Goal: Information Seeking & Learning: Check status

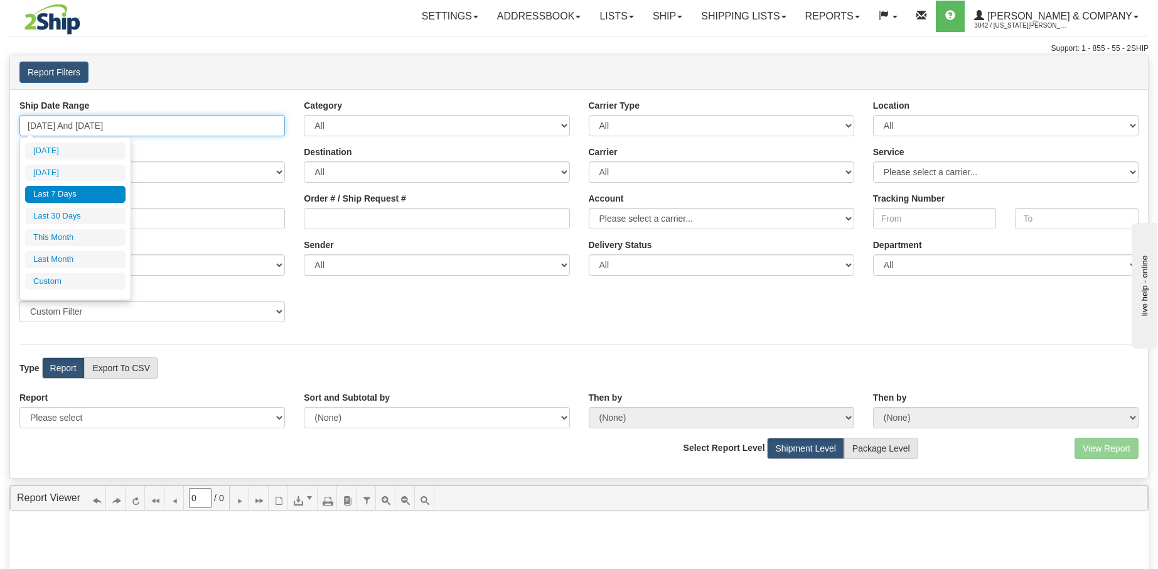
click at [31, 129] on input "[DATE] And [DATE]" at bounding box center [152, 125] width 266 height 21
click at [73, 214] on li "Last 30 Days" at bounding box center [75, 216] width 100 height 17
type input "[DATE] And [DATE]"
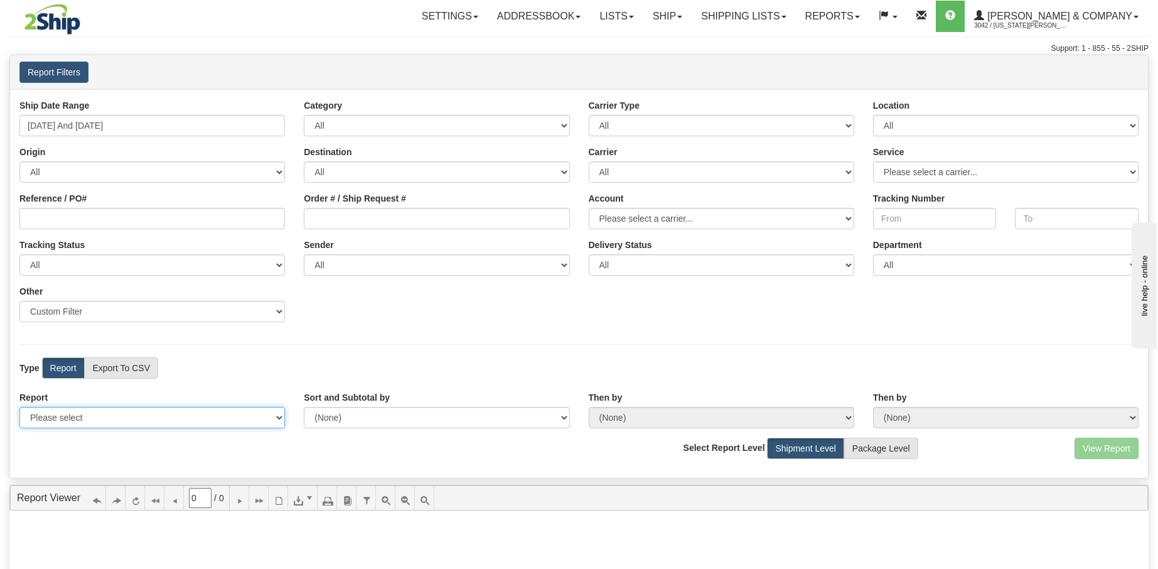
click at [252, 426] on select "Please select 1 Line Shipment Report Address Detail Basic Shipment Overview Can…" at bounding box center [152, 417] width 266 height 21
click at [193, 424] on select "Please select 1 Line Shipment Report Address Detail Basic Shipment Overview Can…" at bounding box center [152, 417] width 266 height 21
select select "Users\Tracking Detail.trdx"
click at [19, 407] on select "Please select 1 Line Shipment Report Address Detail Basic Shipment Overview Can…" at bounding box center [152, 417] width 266 height 21
click at [1100, 450] on button "View Report" at bounding box center [1107, 448] width 64 height 21
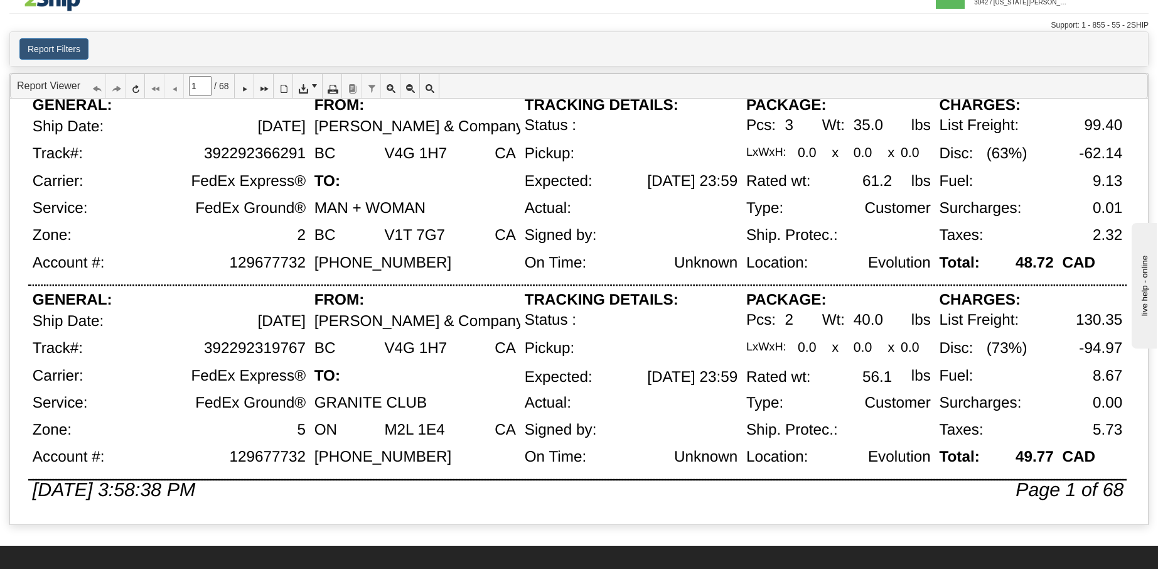
scroll to position [46, 0]
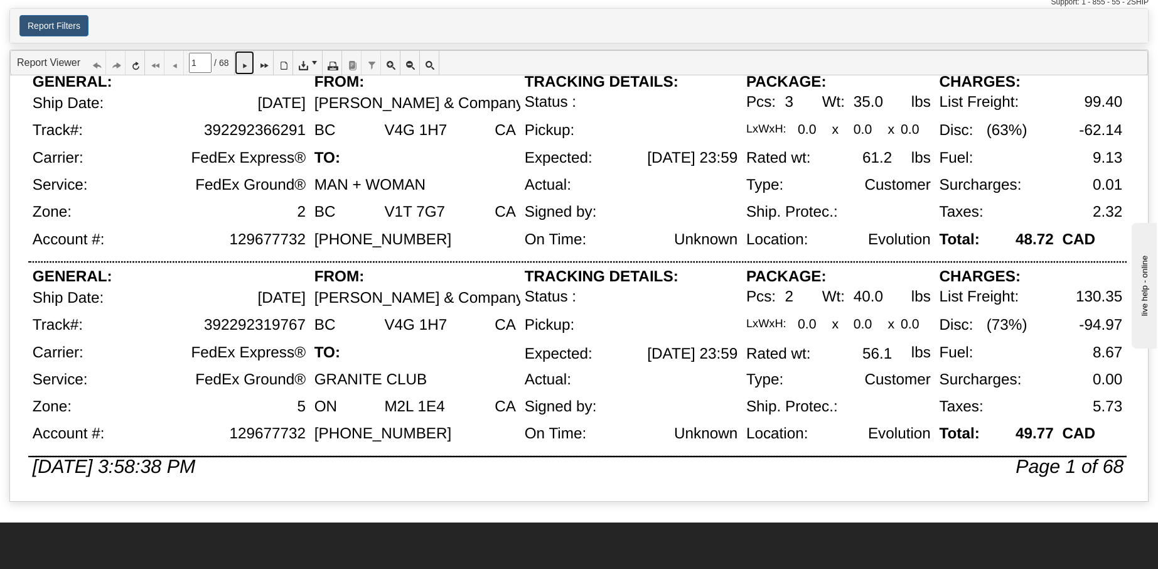
click at [249, 66] on icon at bounding box center [244, 62] width 9 height 9
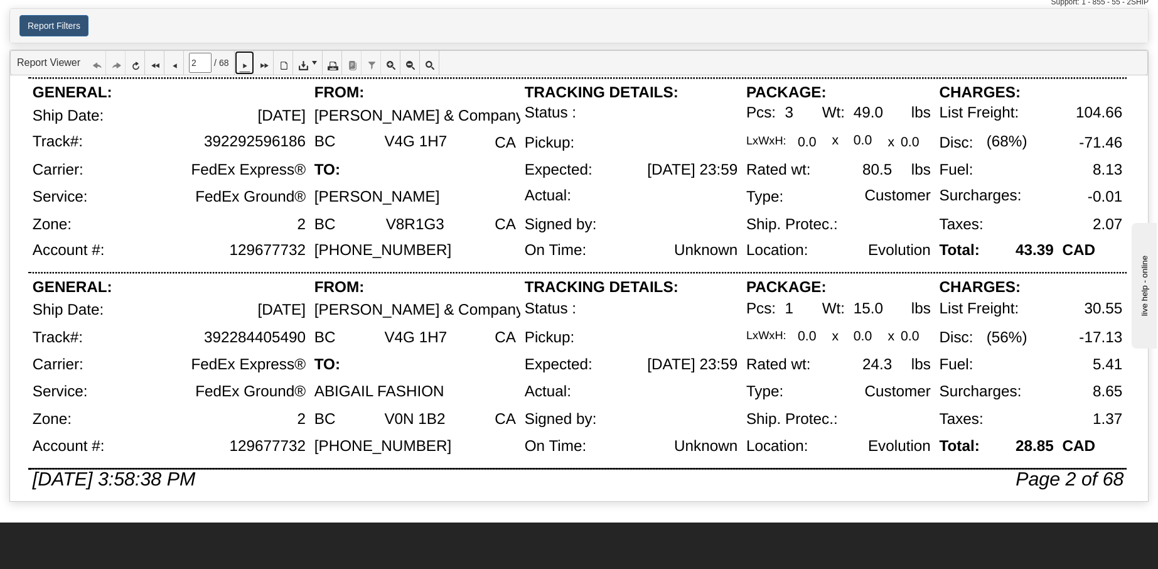
scroll to position [822, 0]
click at [246, 62] on link at bounding box center [244, 63] width 19 height 24
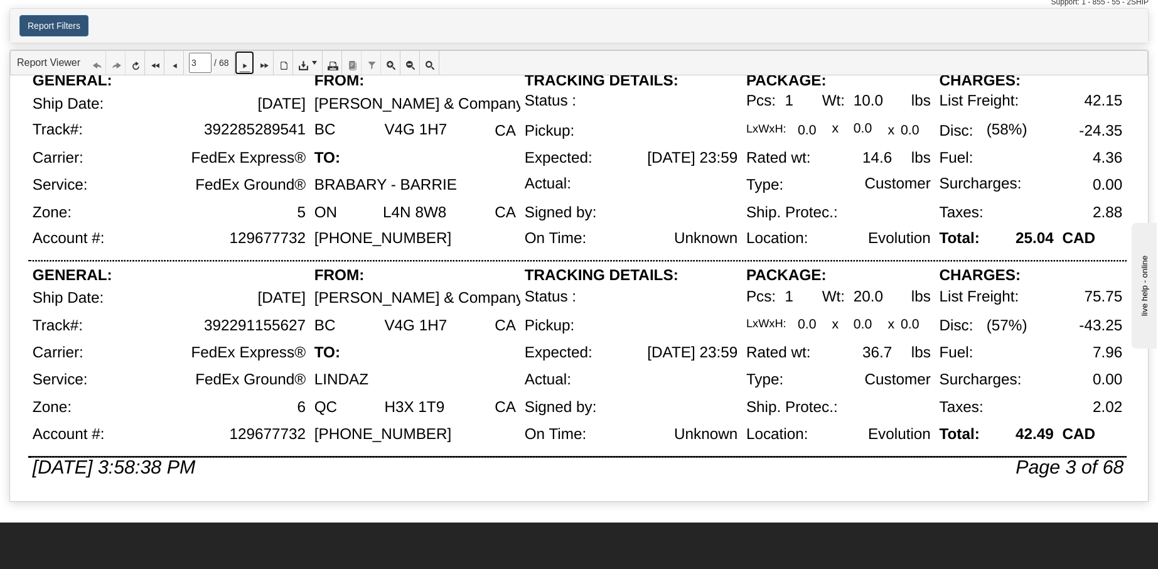
scroll to position [49, 0]
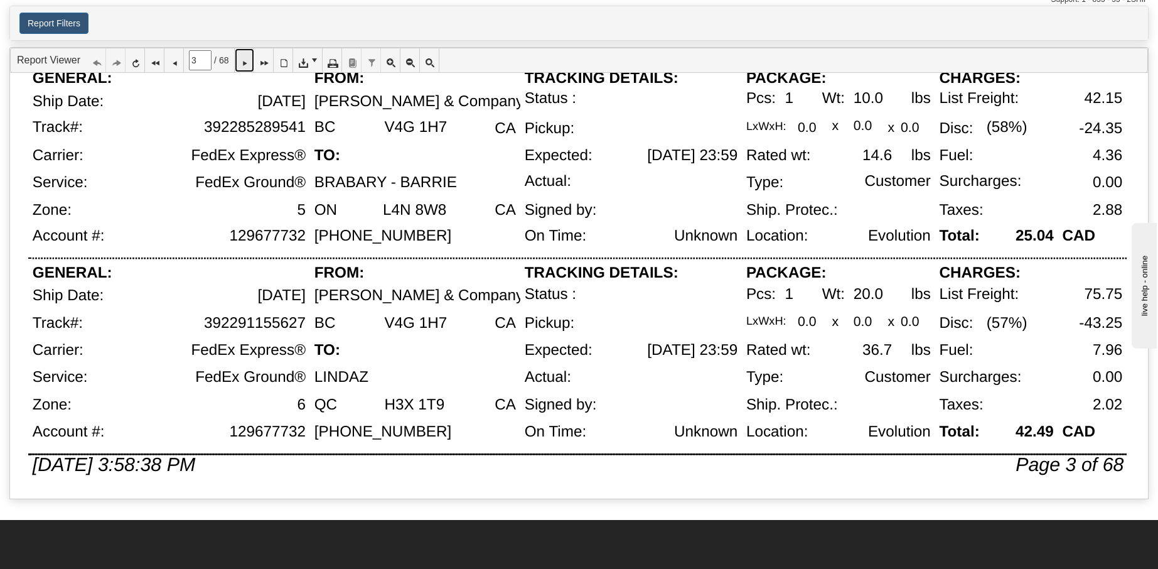
click at [249, 64] on icon at bounding box center [244, 60] width 9 height 9
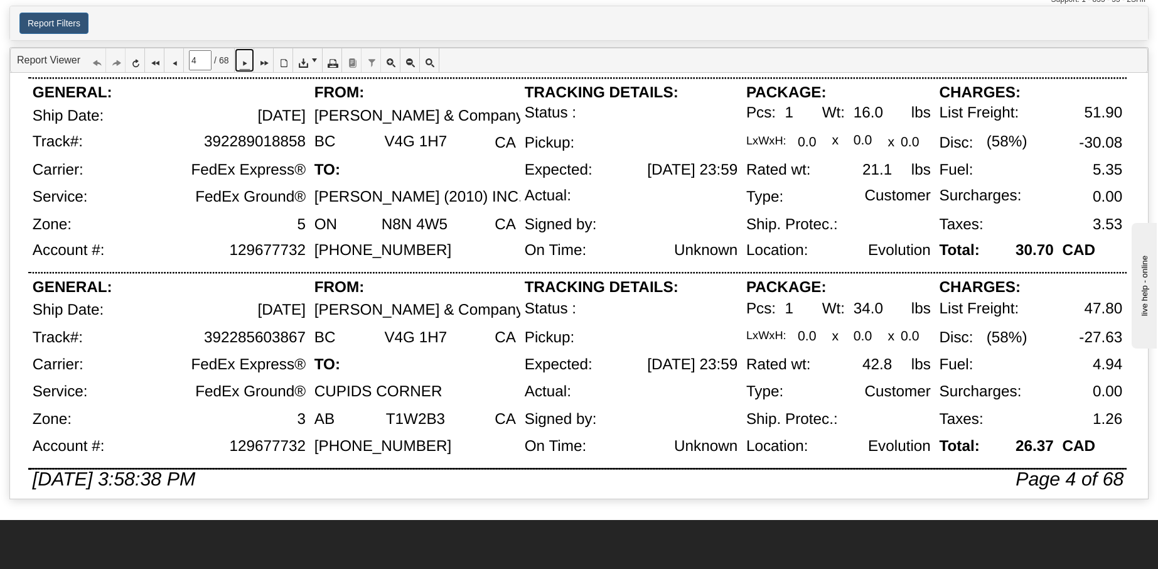
scroll to position [835, 0]
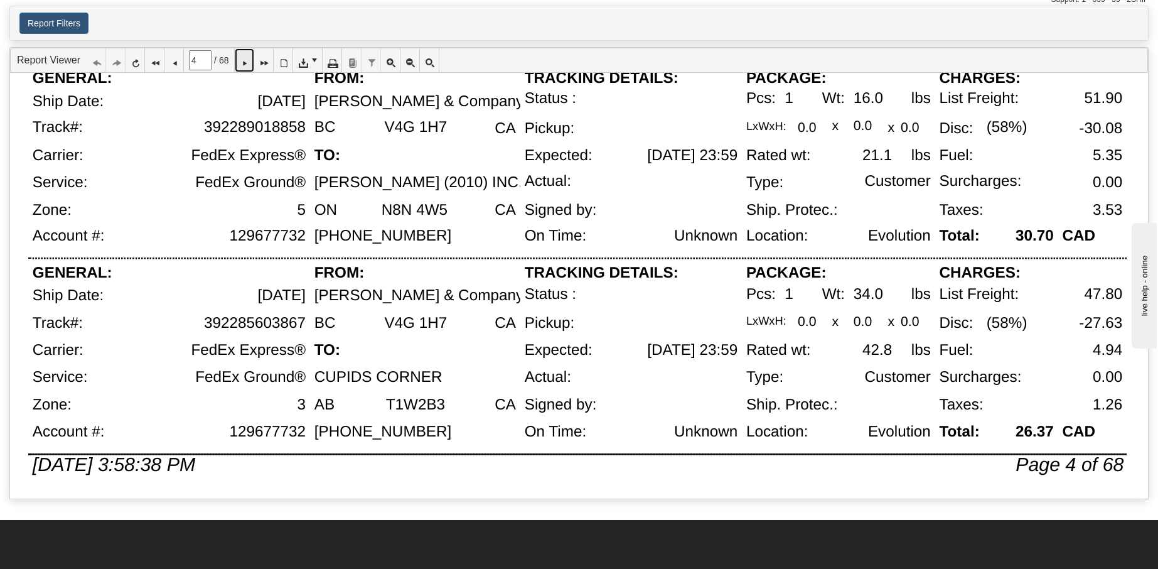
click at [249, 60] on icon at bounding box center [244, 60] width 9 height 9
click at [249, 62] on icon at bounding box center [244, 60] width 9 height 9
click at [249, 65] on icon at bounding box center [244, 60] width 9 height 9
click at [244, 51] on link at bounding box center [244, 60] width 19 height 24
click at [246, 58] on link at bounding box center [244, 60] width 19 height 24
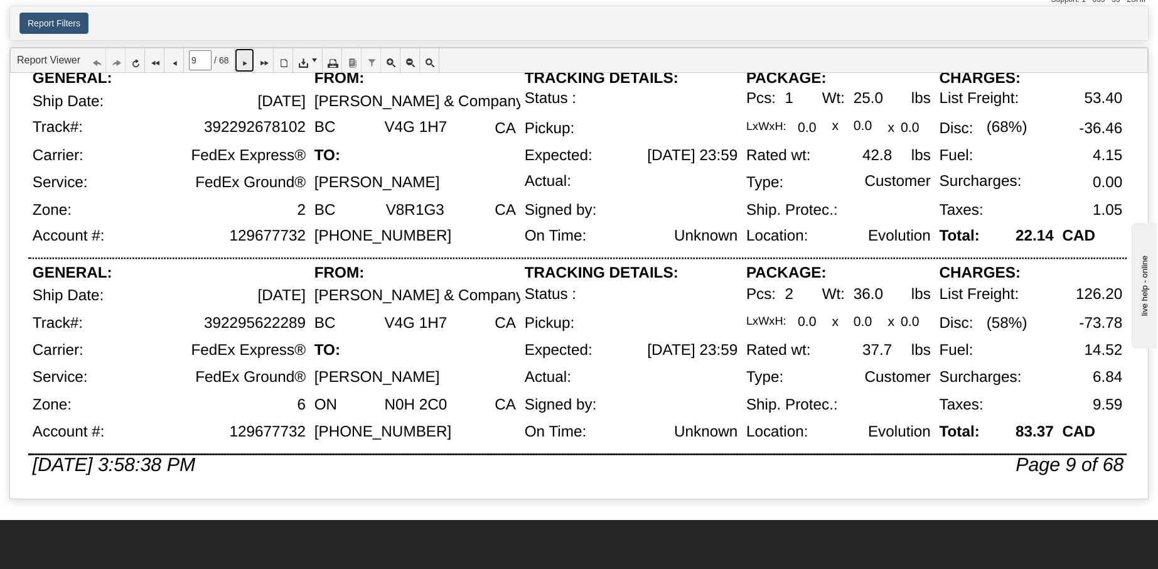
click at [249, 65] on icon at bounding box center [244, 60] width 9 height 9
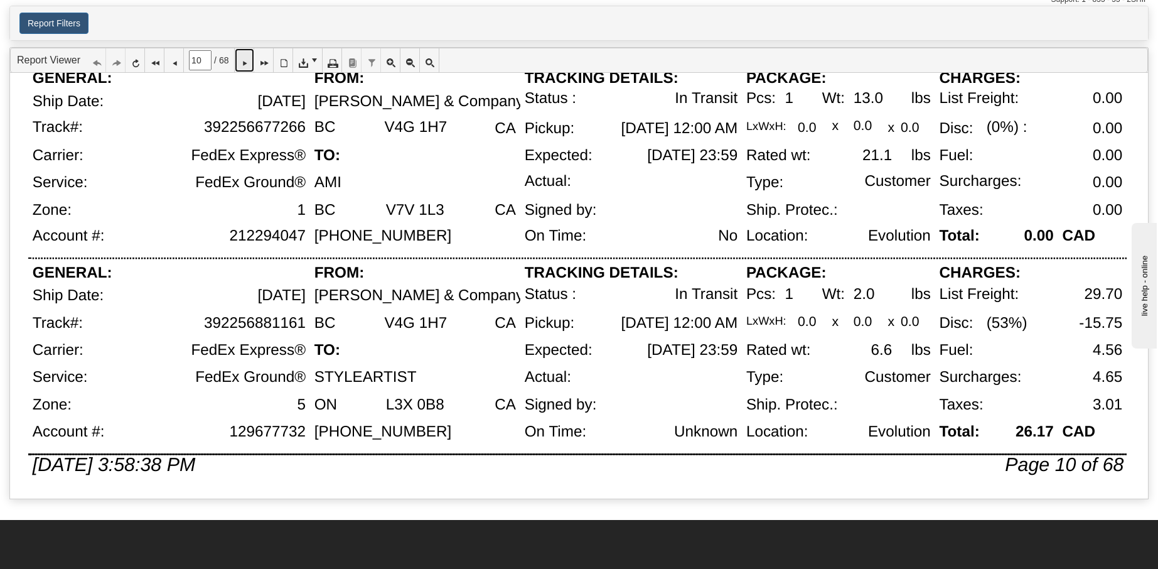
click at [249, 65] on icon at bounding box center [244, 60] width 9 height 9
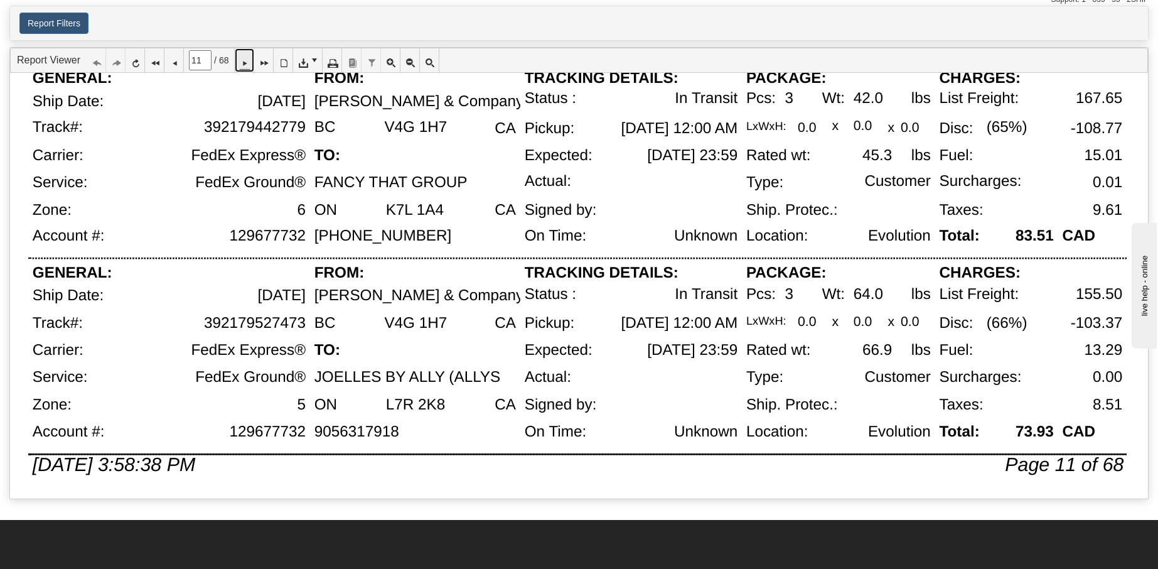
drag, startPoint x: 251, startPoint y: 58, endPoint x: 276, endPoint y: 73, distance: 28.7
click at [249, 59] on icon at bounding box center [244, 60] width 9 height 9
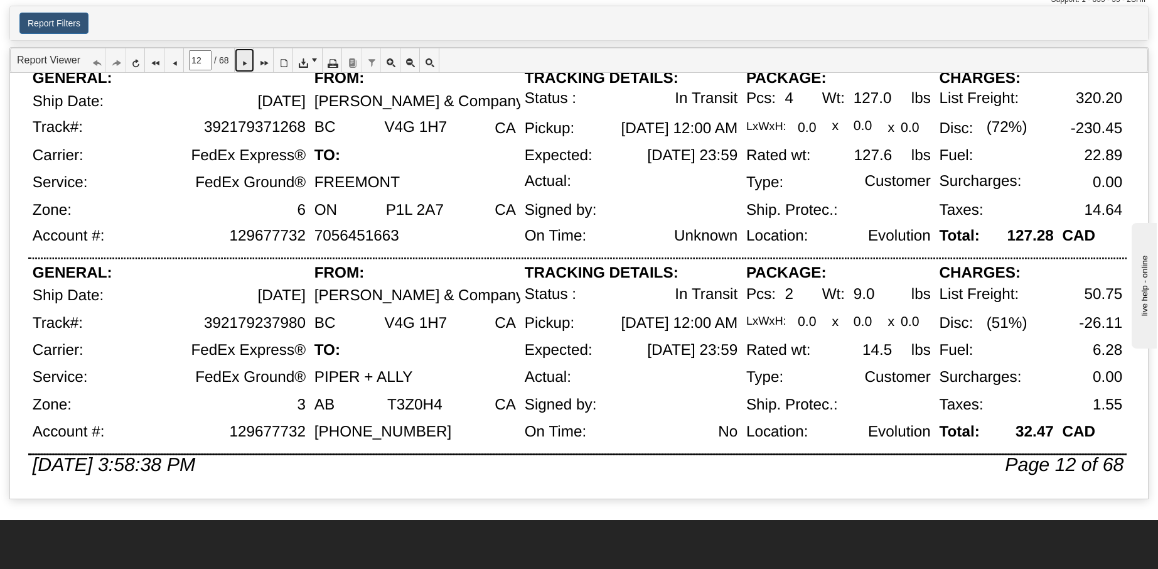
click at [249, 65] on icon at bounding box center [244, 60] width 9 height 9
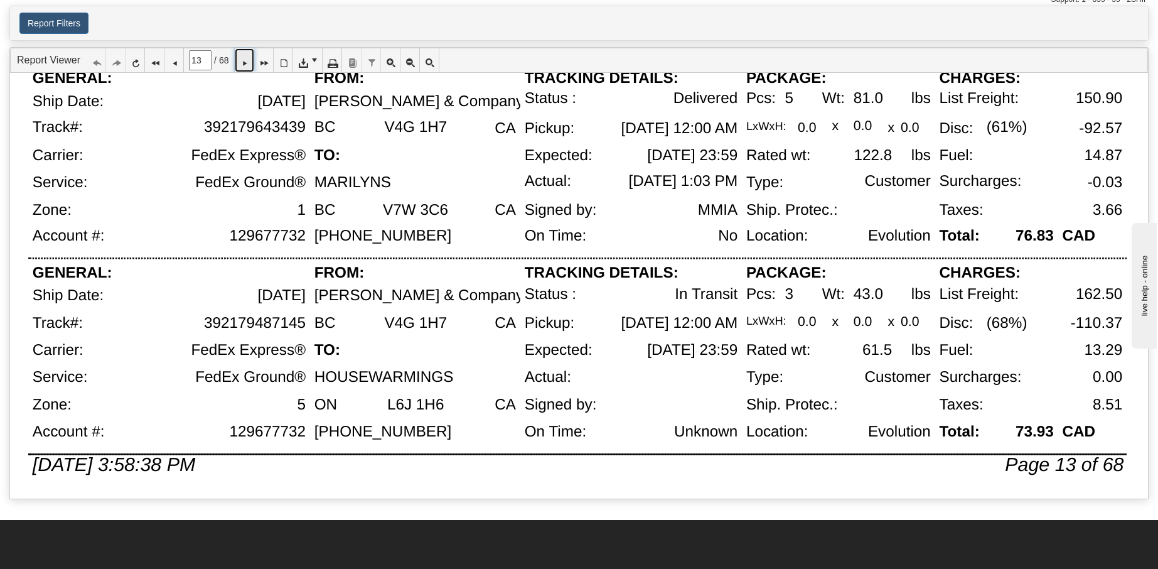
scroll to position [0, 0]
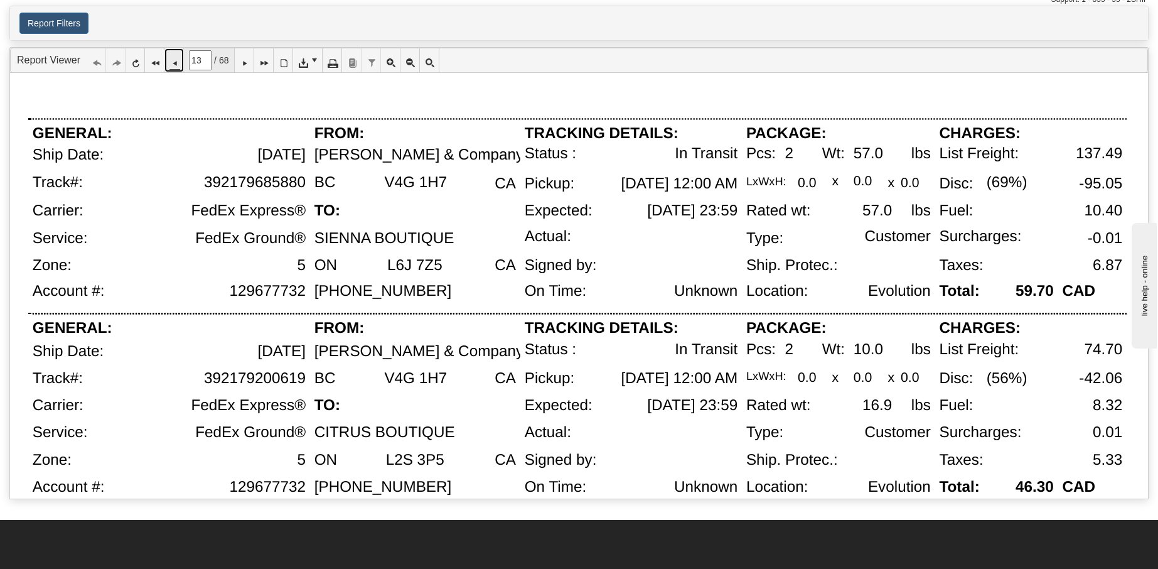
drag, startPoint x: 177, startPoint y: 61, endPoint x: 197, endPoint y: 64, distance: 20.3
click at [177, 61] on icon at bounding box center [173, 60] width 9 height 9
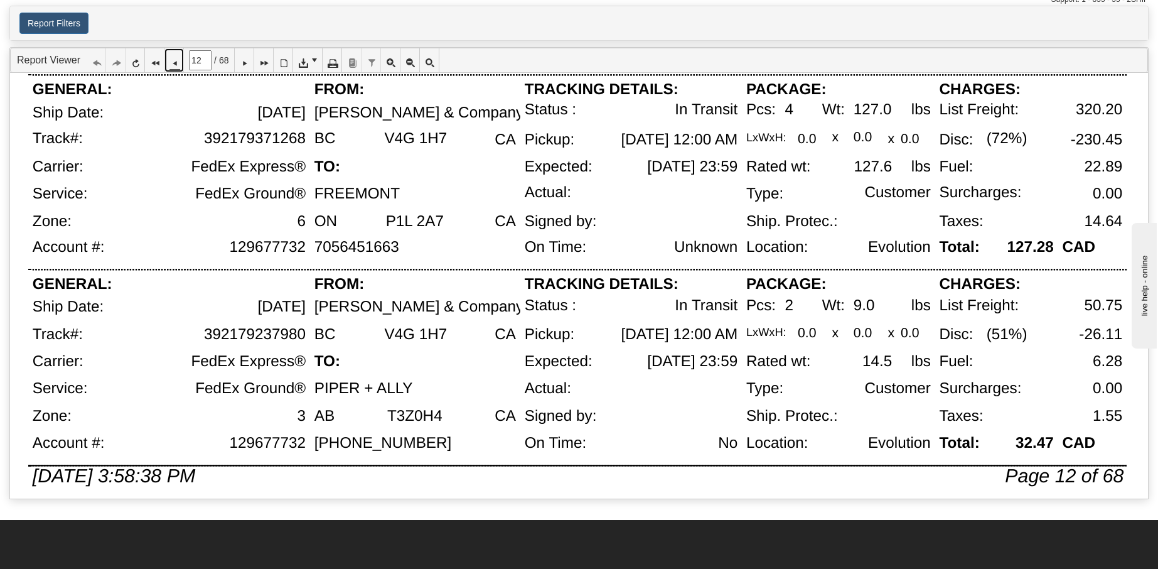
scroll to position [835, 0]
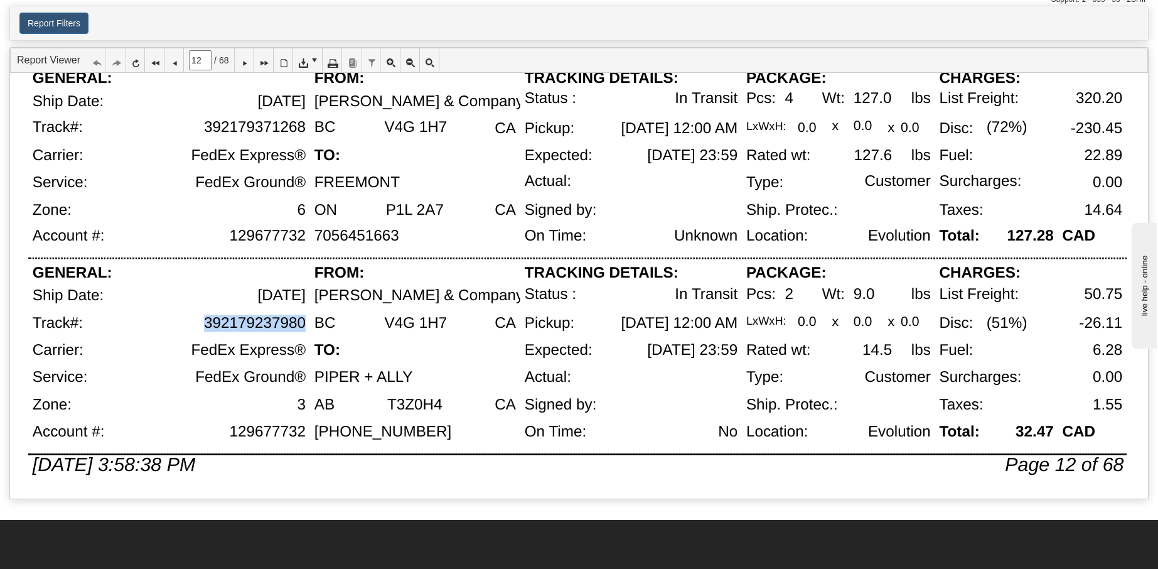
drag, startPoint x: 207, startPoint y: 323, endPoint x: 303, endPoint y: 323, distance: 96.0
click at [303, 323] on div "392179237980" at bounding box center [255, 322] width 102 height 17
copy div "392179237980"
click at [249, 63] on icon at bounding box center [244, 60] width 9 height 9
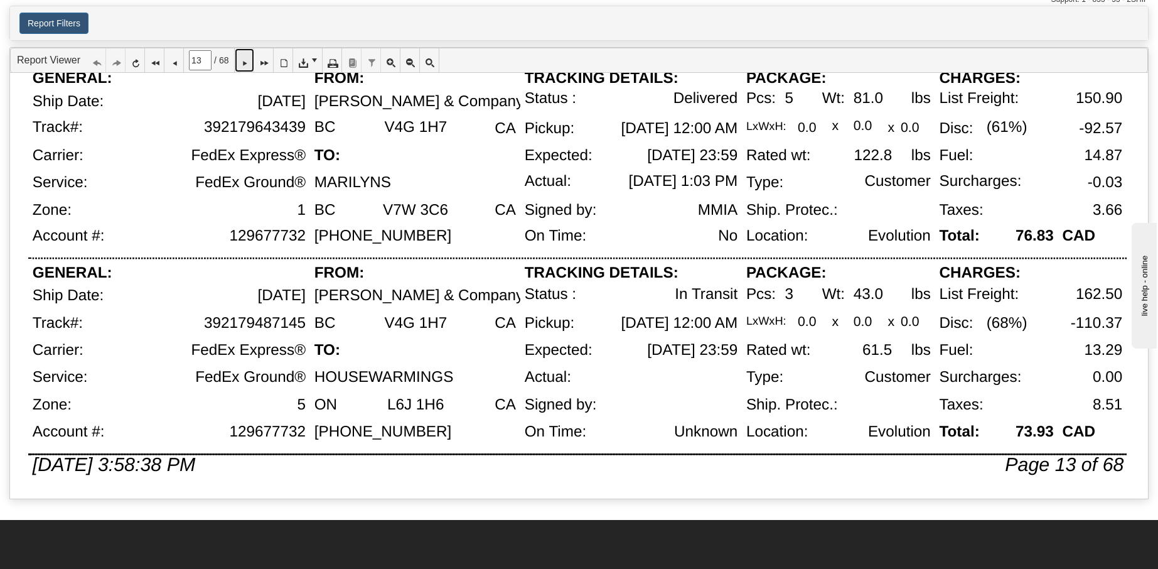
click at [249, 61] on icon at bounding box center [244, 60] width 9 height 9
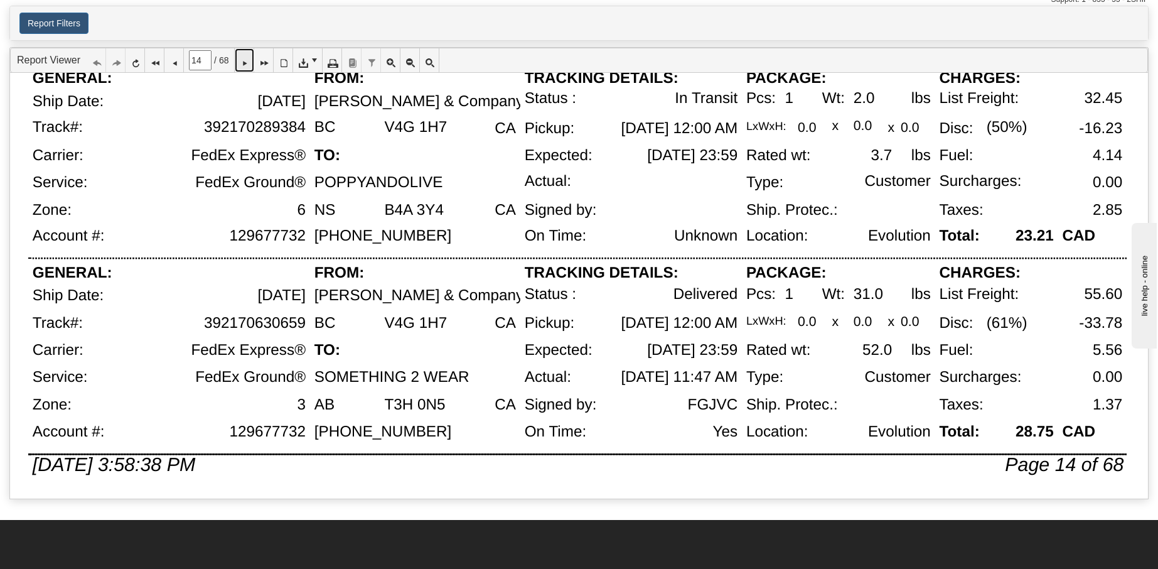
click at [250, 69] on link at bounding box center [244, 60] width 19 height 24
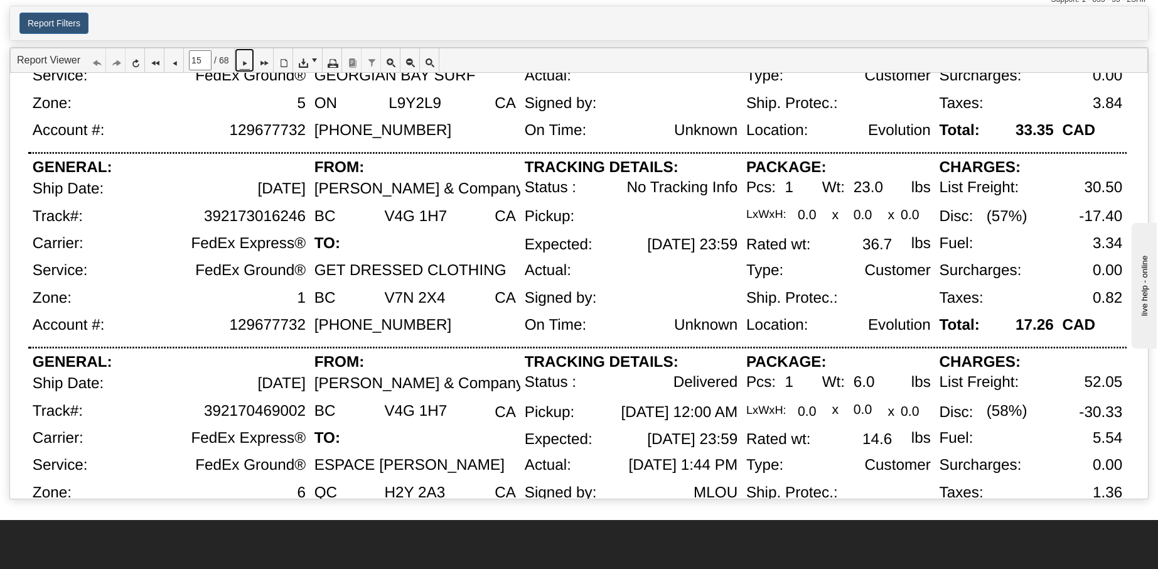
scroll to position [341, 0]
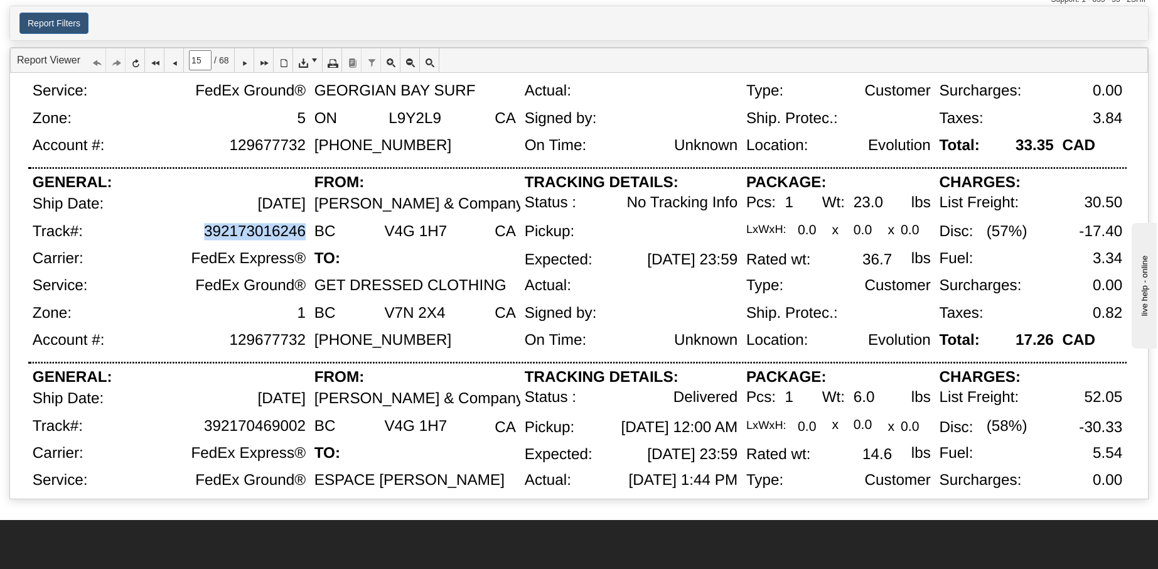
drag, startPoint x: 205, startPoint y: 230, endPoint x: 302, endPoint y: 232, distance: 96.7
click at [302, 232] on div "392173016246" at bounding box center [255, 231] width 102 height 17
copy div "392173016246"
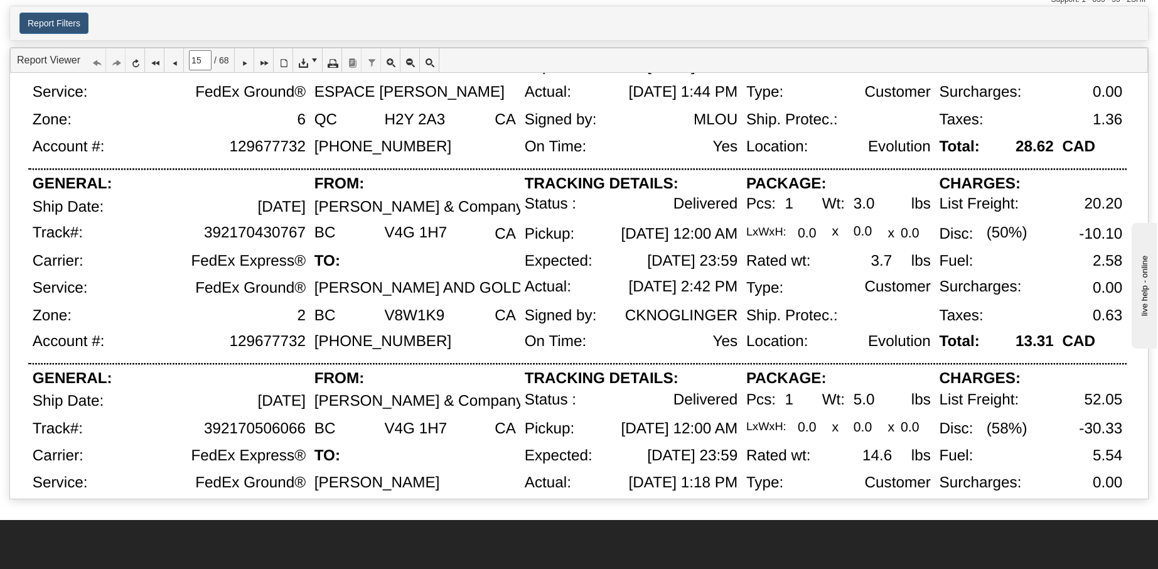
scroll to position [835, 0]
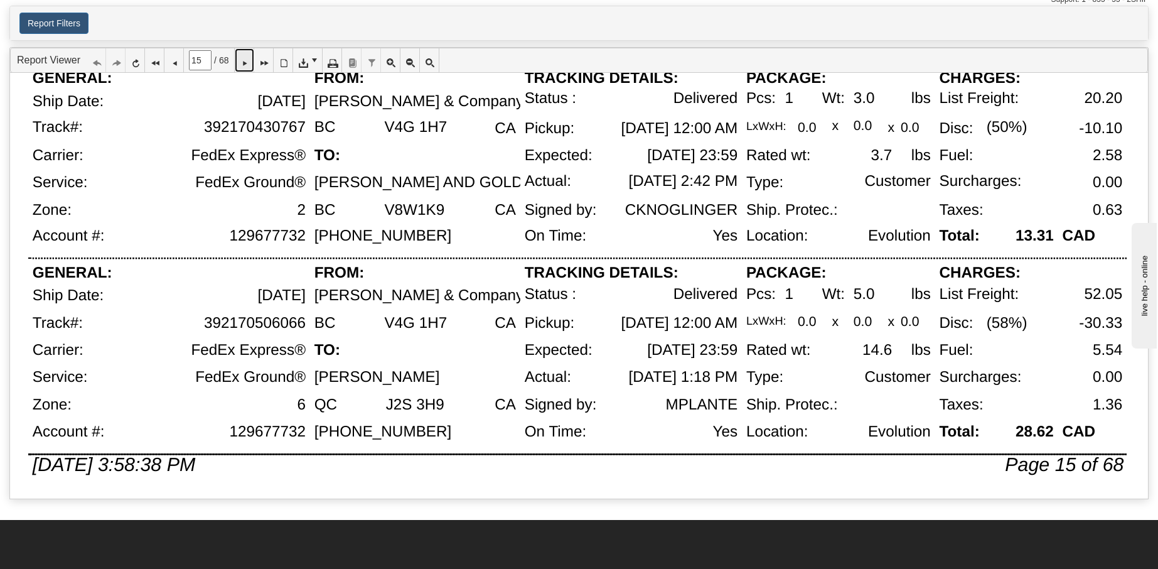
click at [249, 63] on icon at bounding box center [244, 60] width 9 height 9
click at [249, 60] on icon at bounding box center [244, 60] width 9 height 9
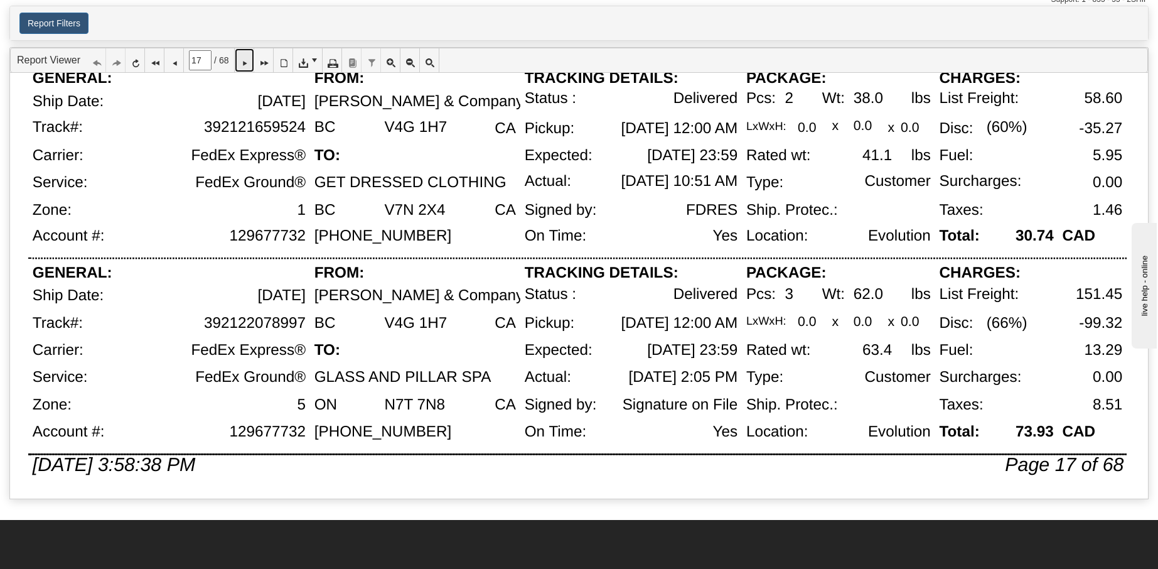
click at [249, 58] on icon at bounding box center [244, 60] width 9 height 9
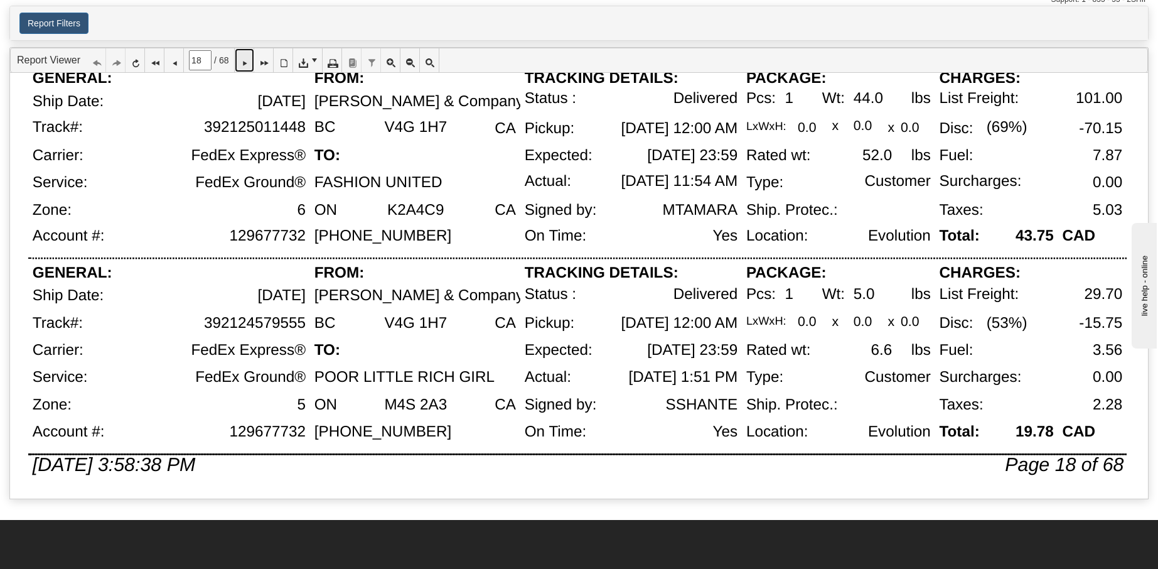
click at [244, 57] on link at bounding box center [244, 60] width 19 height 24
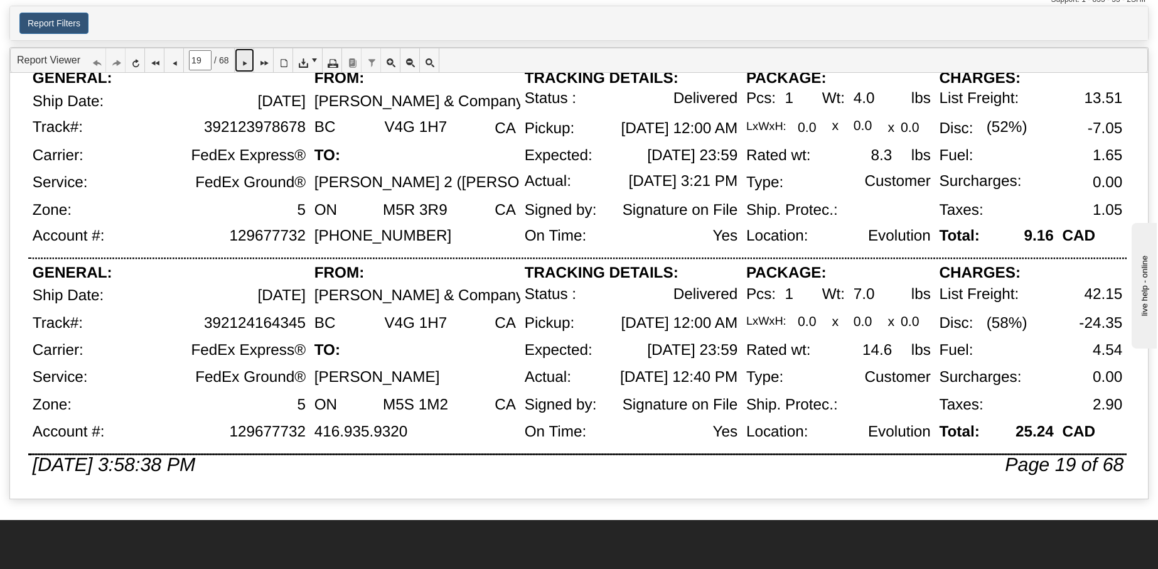
click at [249, 65] on icon at bounding box center [244, 60] width 9 height 9
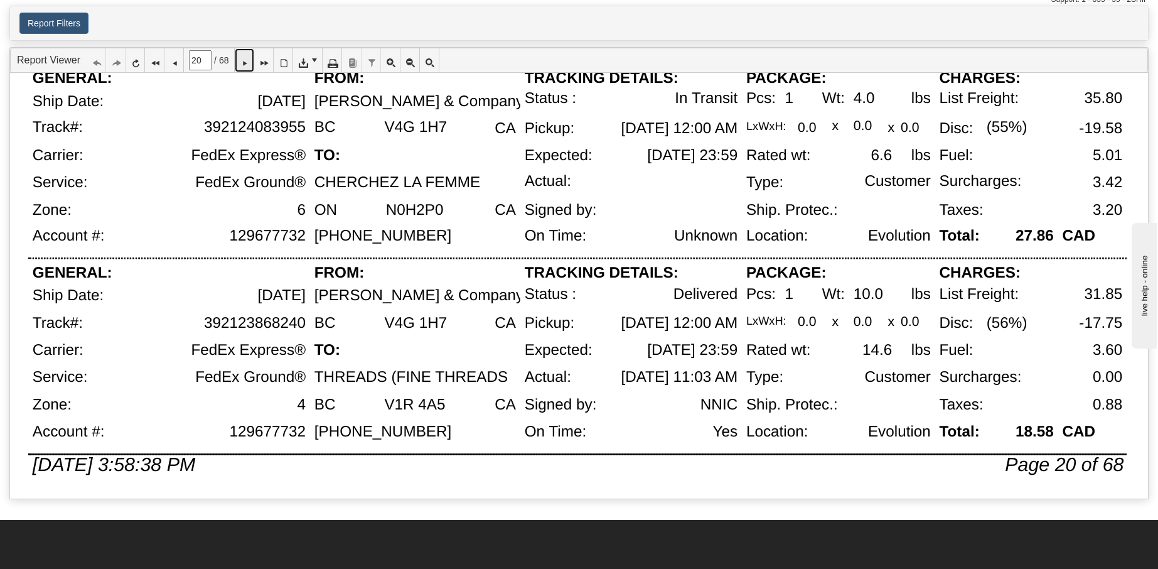
click at [249, 60] on icon at bounding box center [244, 60] width 9 height 9
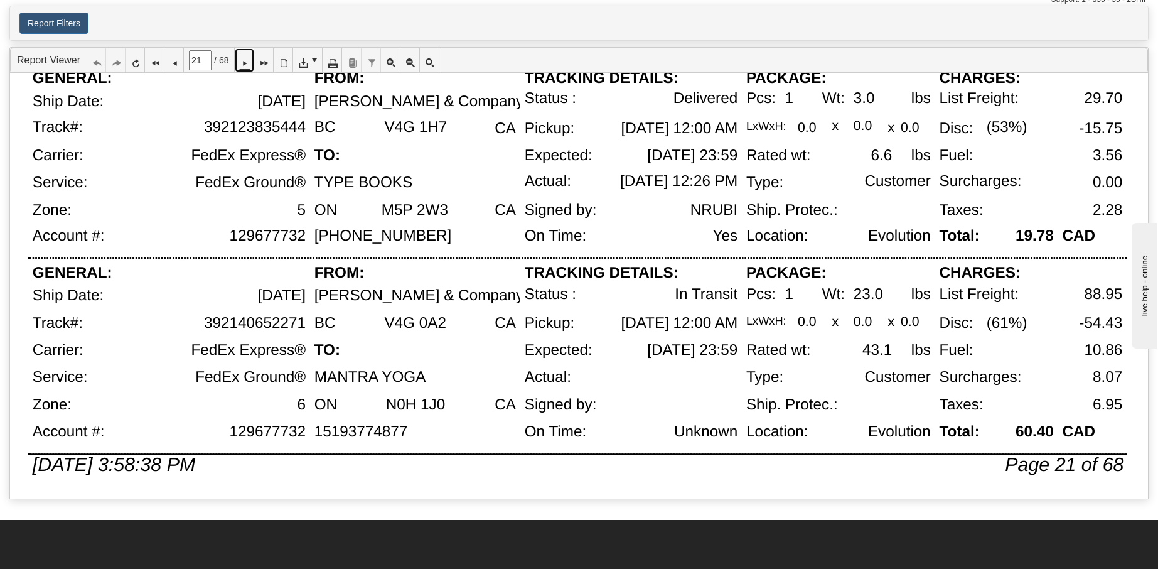
scroll to position [67, 0]
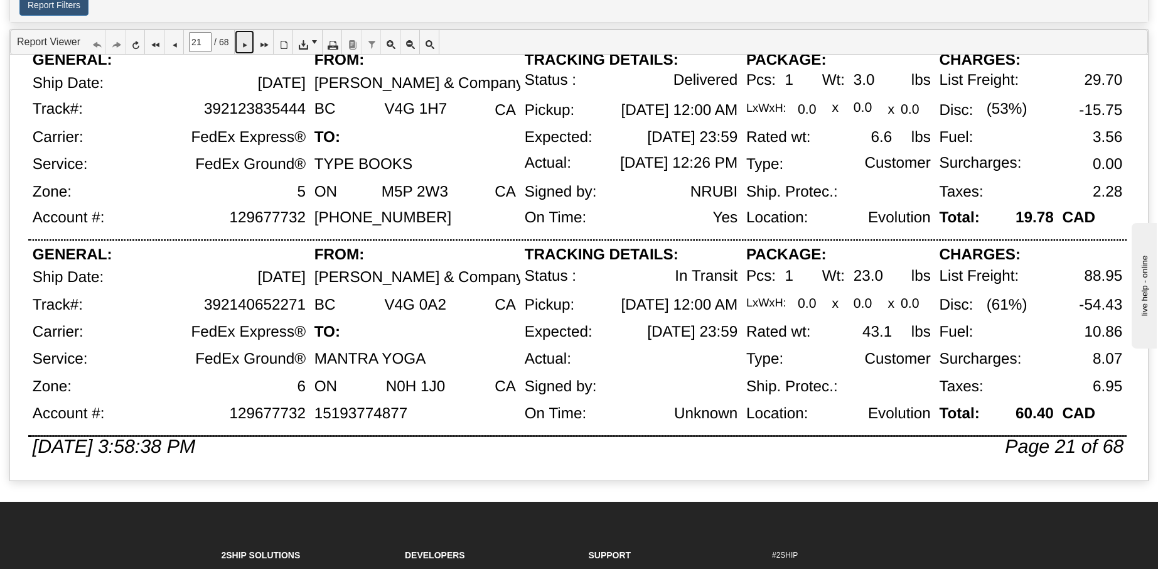
click at [249, 40] on icon at bounding box center [244, 42] width 9 height 9
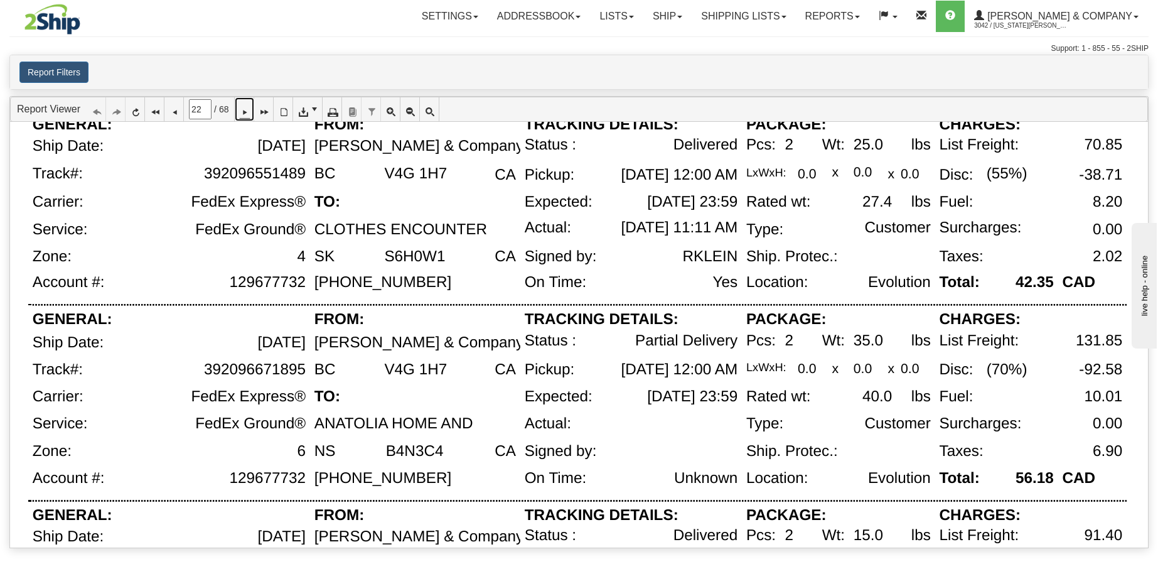
scroll to position [82, 0]
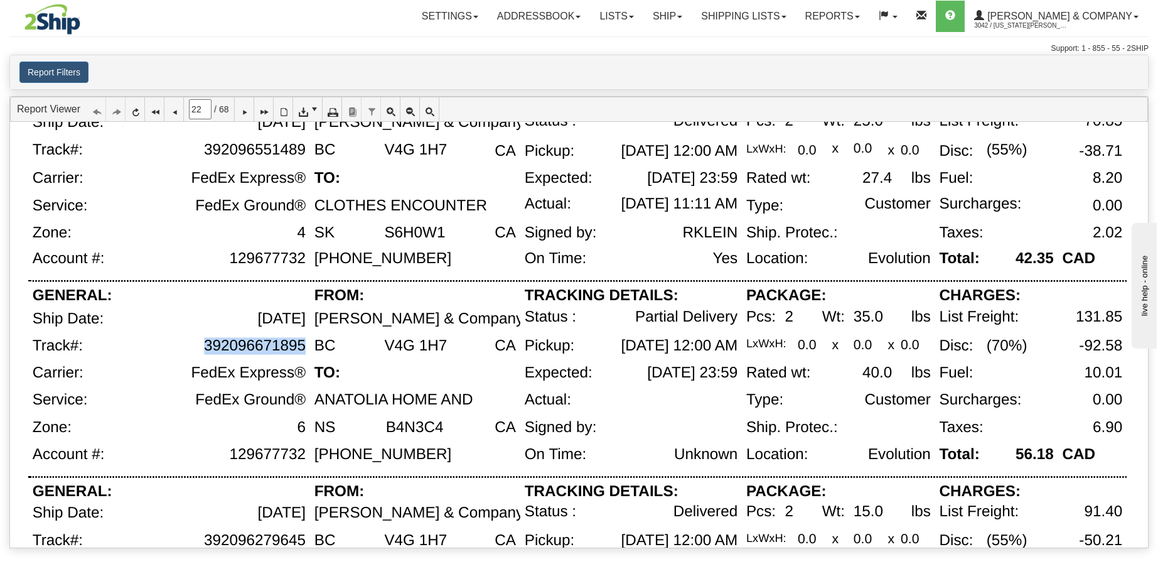
drag, startPoint x: 208, startPoint y: 347, endPoint x: 303, endPoint y: 346, distance: 94.8
click at [303, 346] on div "392096671895" at bounding box center [255, 345] width 102 height 17
copy div "392096671895"
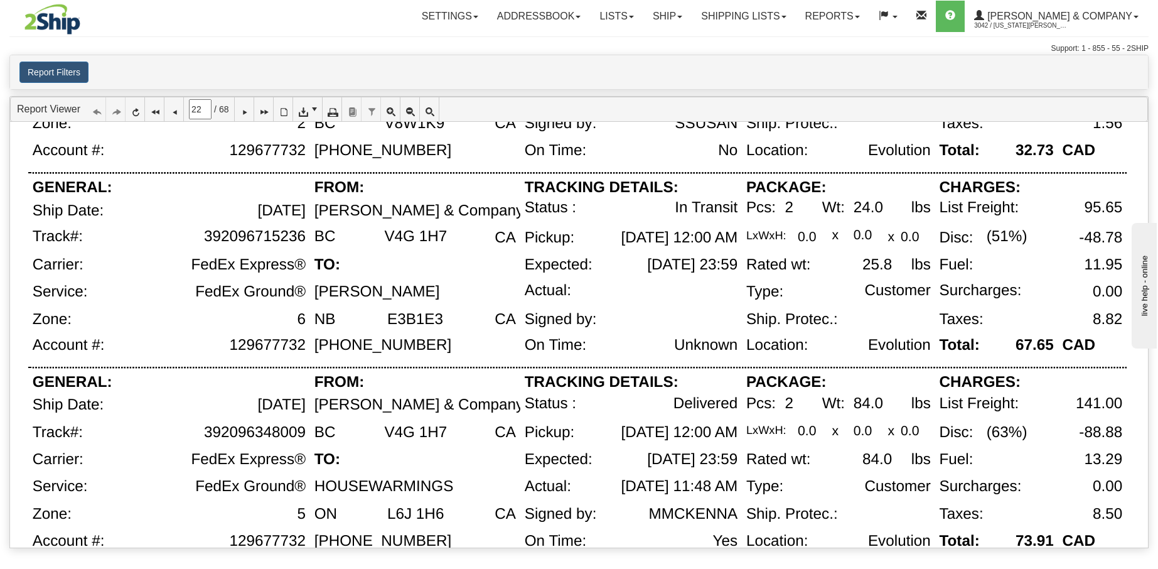
scroll to position [835, 0]
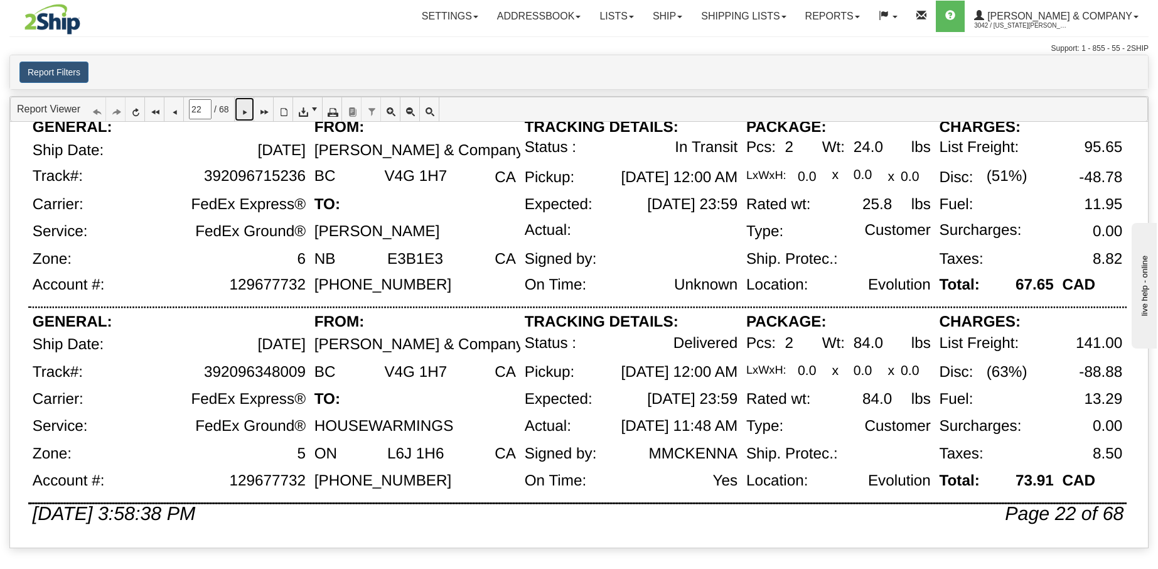
click at [249, 112] on icon at bounding box center [244, 109] width 9 height 9
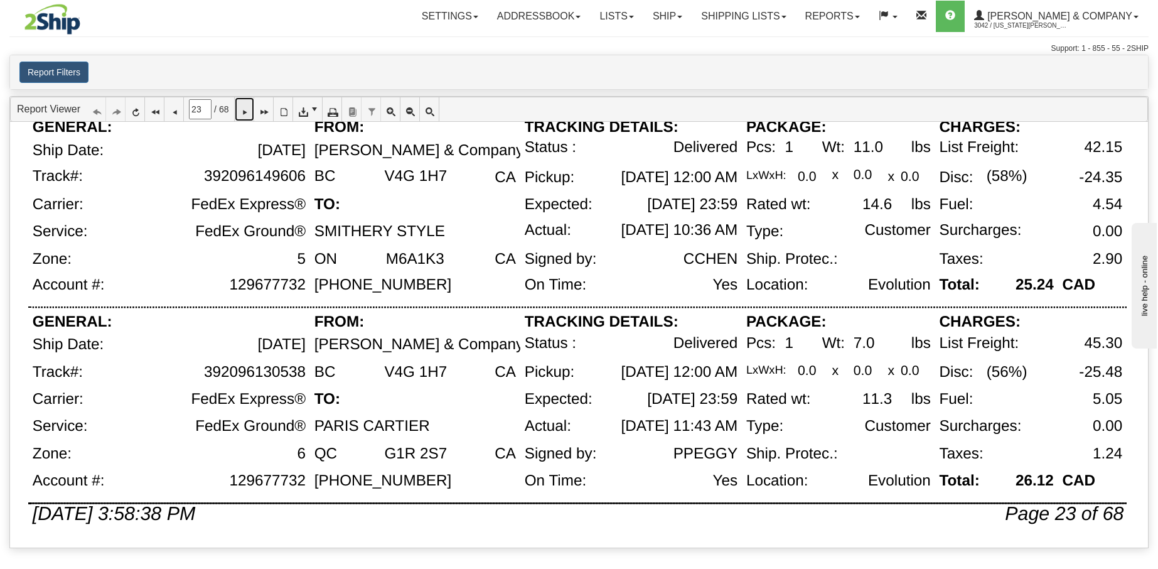
click at [249, 114] on icon at bounding box center [244, 109] width 9 height 9
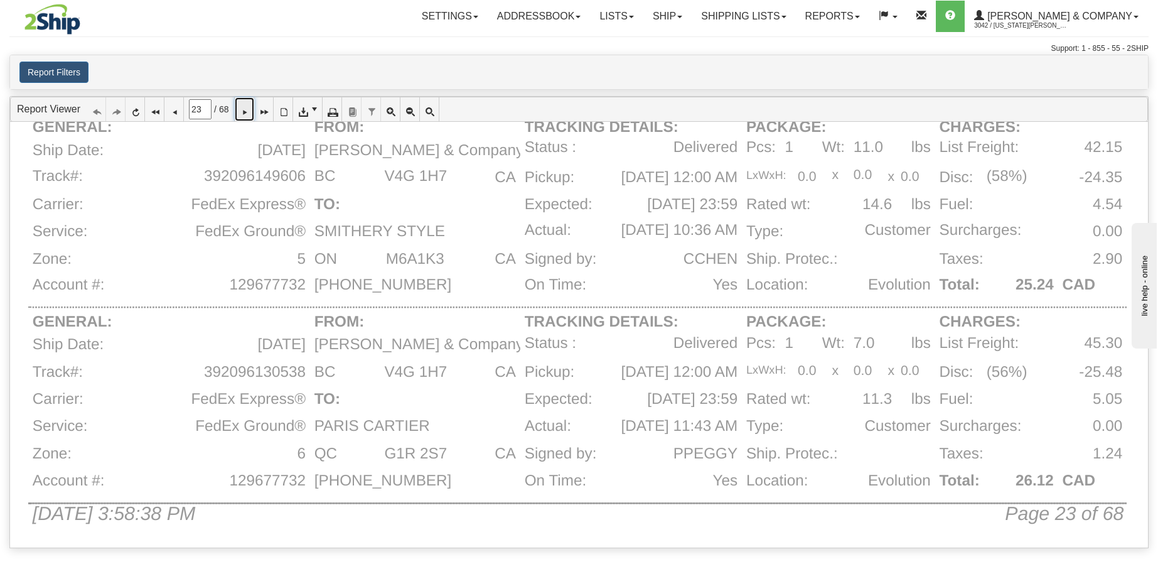
type input "24"
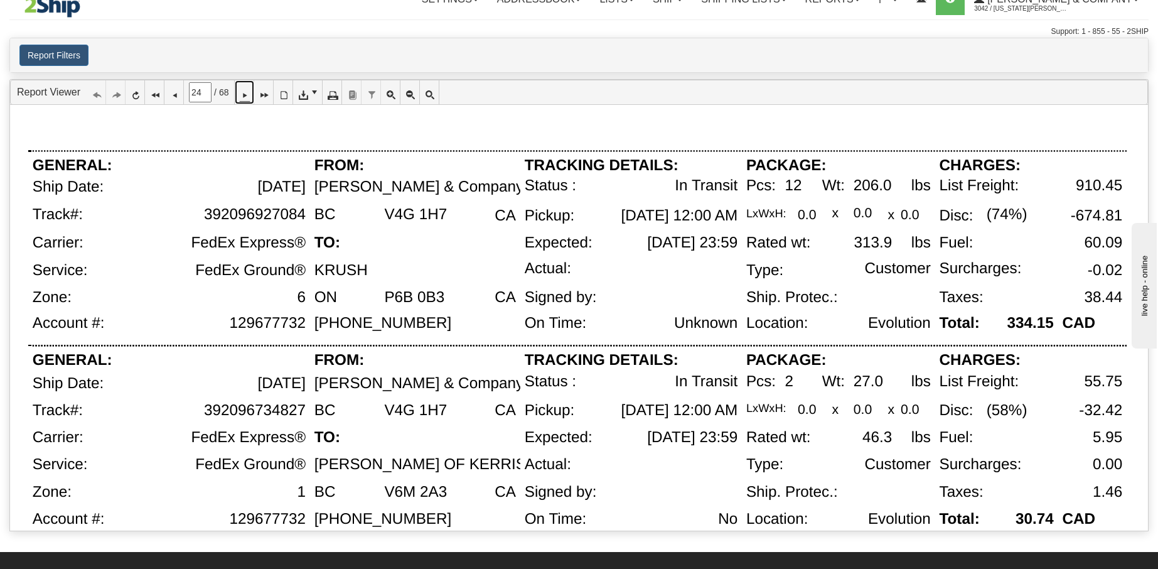
scroll to position [40, 0]
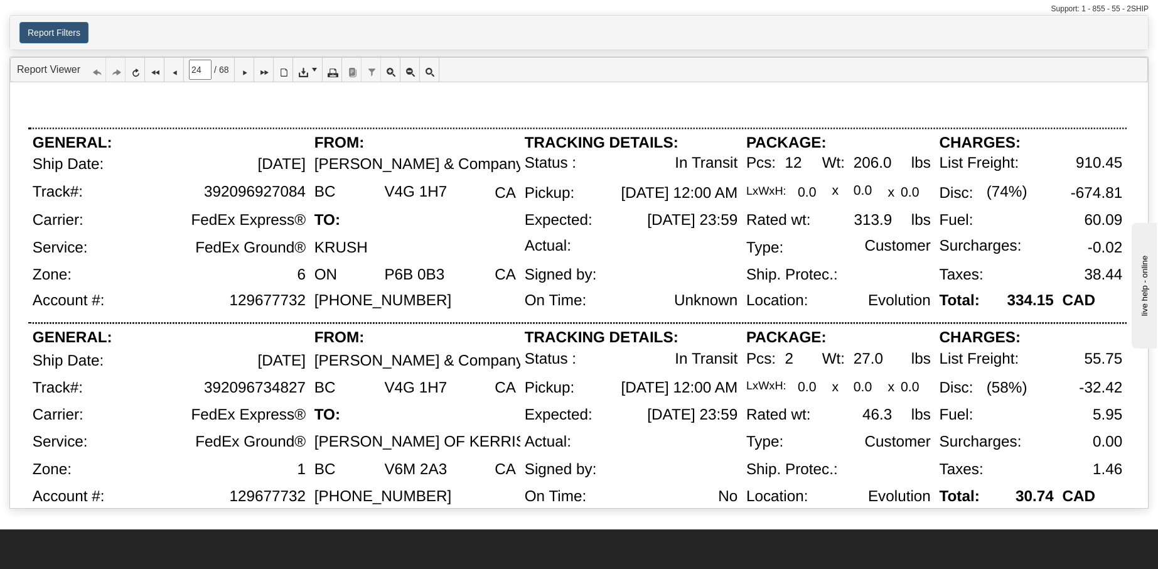
click at [272, 406] on div "392096734827" at bounding box center [201, 392] width 217 height 27
drag, startPoint x: 305, startPoint y: 389, endPoint x: 203, endPoint y: 391, distance: 101.7
click at [204, 391] on div "392096734827" at bounding box center [255, 387] width 102 height 17
copy div "392096734827"
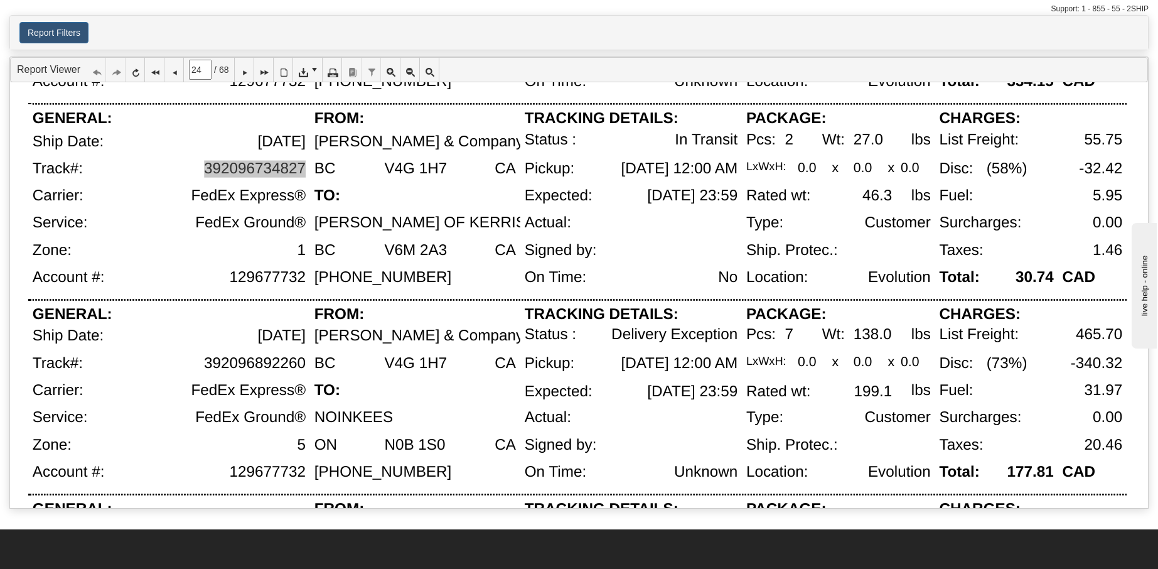
scroll to position [220, 0]
drag, startPoint x: 204, startPoint y: 363, endPoint x: 288, endPoint y: 357, distance: 84.3
click at [298, 352] on div "Unknown In Transit Evolution Location: On Time: Signed by: Actual: Expected: [D…" at bounding box center [577, 493] width 1099 height 1225
drag, startPoint x: 205, startPoint y: 363, endPoint x: 303, endPoint y: 363, distance: 97.9
click at [303, 363] on div "392096892260" at bounding box center [255, 362] width 102 height 17
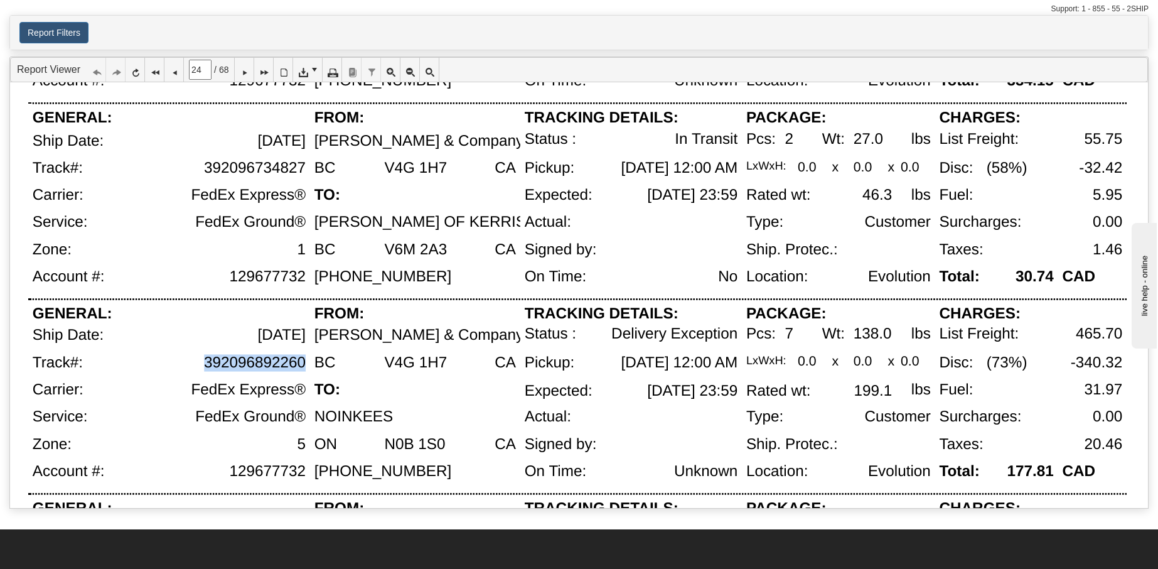
copy div "392096892260"
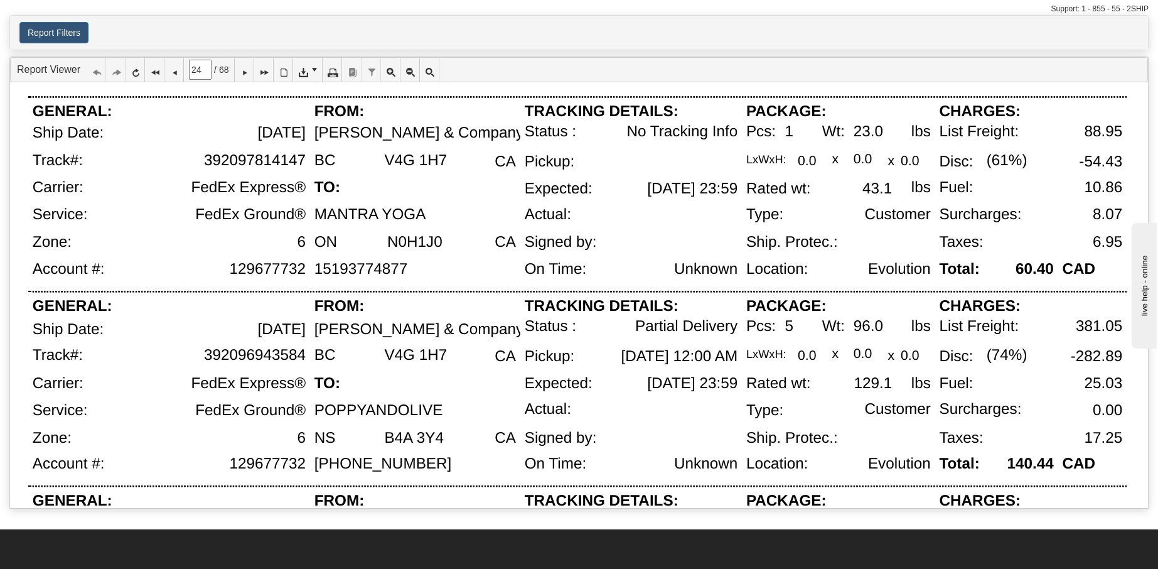
scroll to position [617, 0]
drag, startPoint x: 303, startPoint y: 356, endPoint x: 207, endPoint y: 357, distance: 96.1
click at [207, 357] on div "392096943584" at bounding box center [255, 354] width 102 height 17
copy div "392096943584"
